Goal: Information Seeking & Learning: Learn about a topic

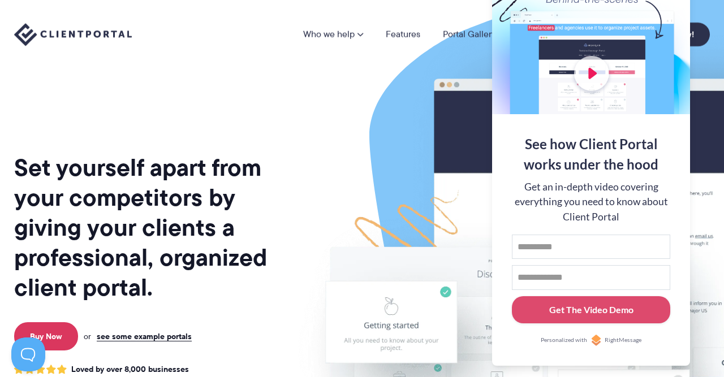
click at [323, 143] on img at bounding box center [595, 280] width 634 height 543
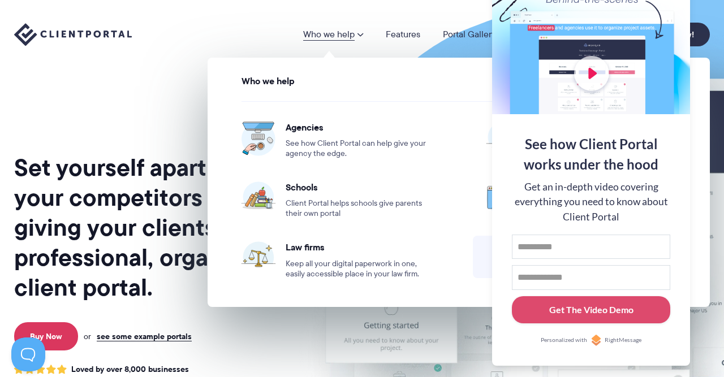
click at [355, 30] on link "Who we help" at bounding box center [333, 34] width 60 height 9
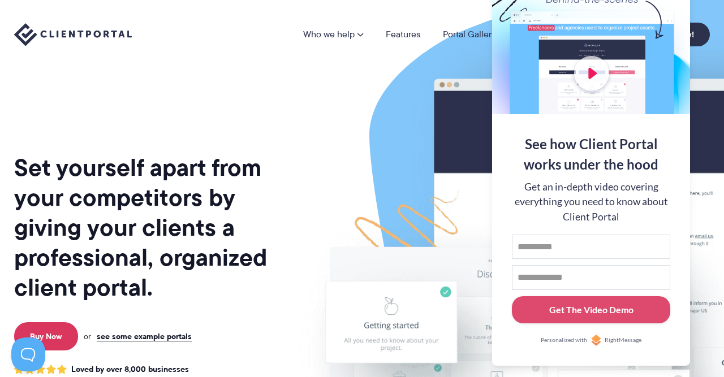
click at [355, 30] on link "Who we help" at bounding box center [333, 34] width 60 height 9
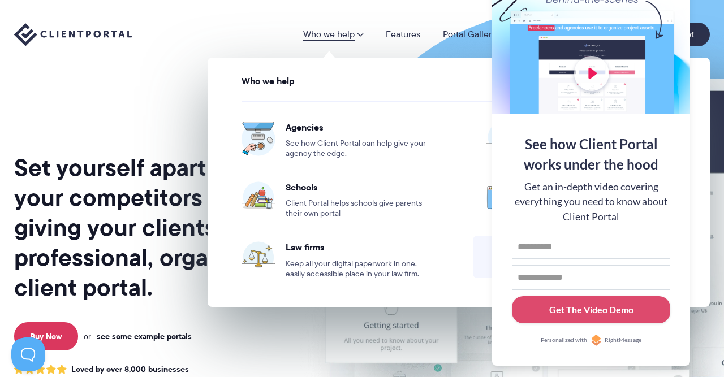
click at [683, 160] on div "See how Client Portal works under the hood Get an in-depth video covering every…" at bounding box center [591, 240] width 198 height 252
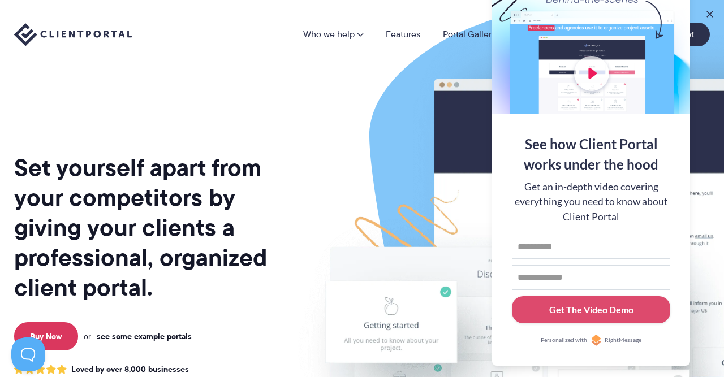
click at [394, 153] on img at bounding box center [595, 280] width 634 height 543
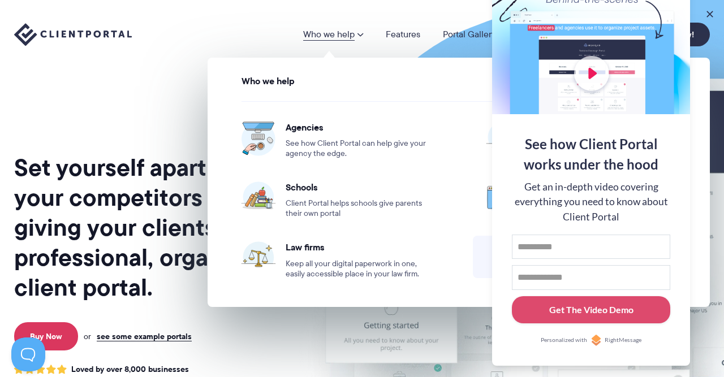
click at [351, 35] on link "Who we help" at bounding box center [333, 34] width 60 height 9
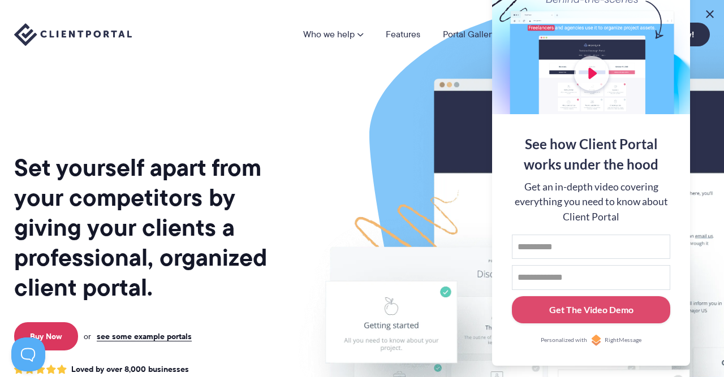
click at [711, 12] on button at bounding box center [710, 14] width 14 height 14
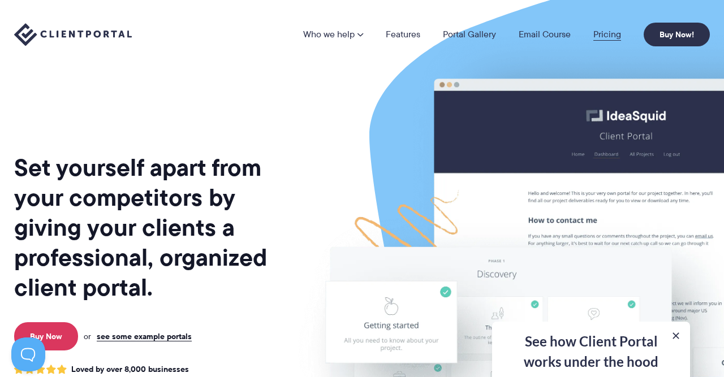
click at [608, 37] on link "Pricing" at bounding box center [608, 34] width 28 height 9
click at [471, 33] on link "Portal Gallery" at bounding box center [469, 34] width 53 height 9
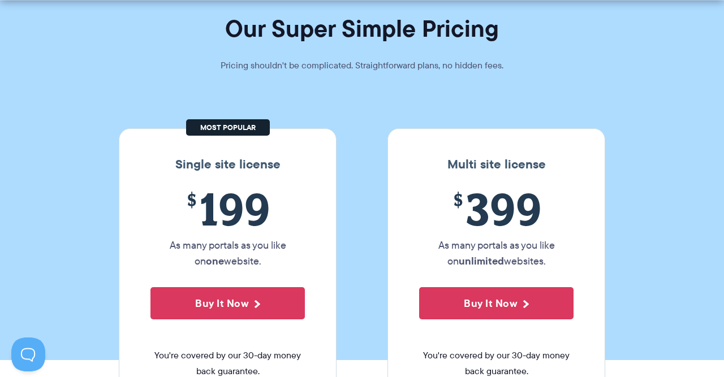
scroll to position [177, 0]
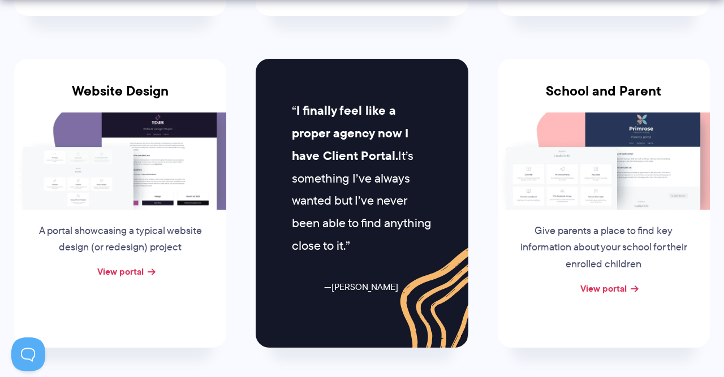
scroll to position [530, 0]
